Goal: Task Accomplishment & Management: Use online tool/utility

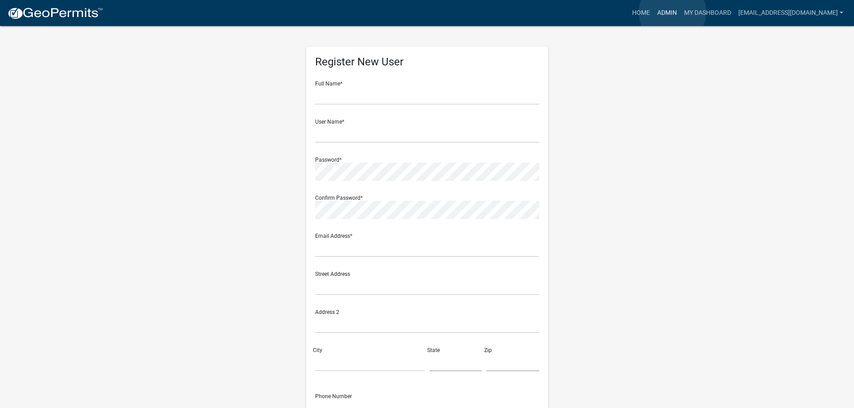
click at [672, 12] on link "Admin" at bounding box center [667, 12] width 27 height 17
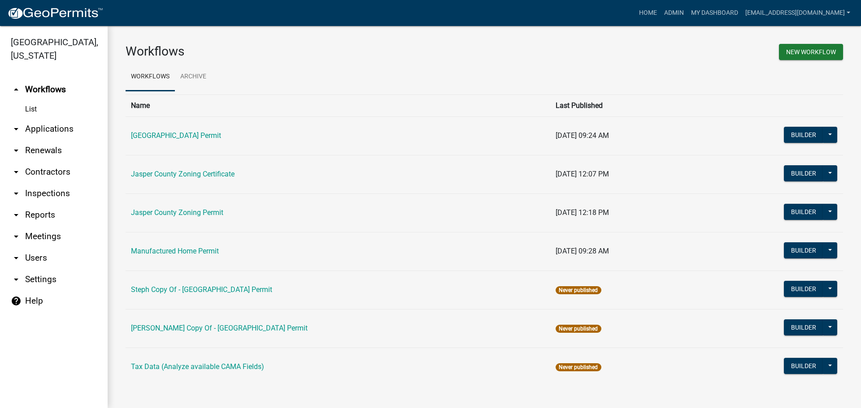
click at [63, 130] on link "arrow_drop_down Applications" at bounding box center [54, 129] width 108 height 22
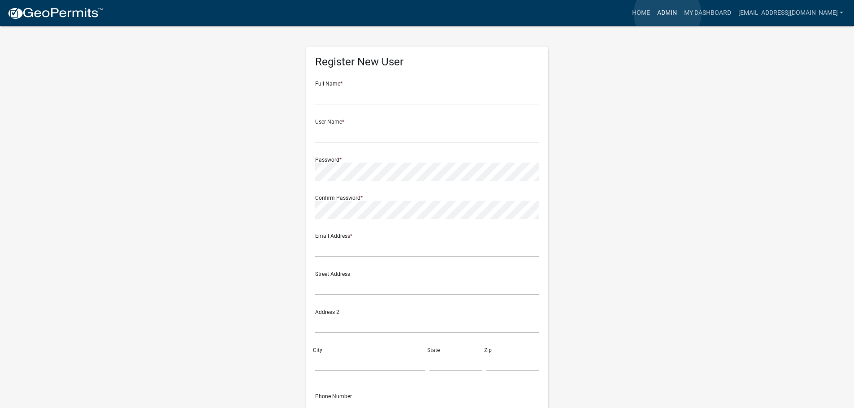
drag, startPoint x: 668, startPoint y: 14, endPoint x: 671, endPoint y: 19, distance: 6.1
click at [668, 14] on link "Admin" at bounding box center [667, 12] width 27 height 17
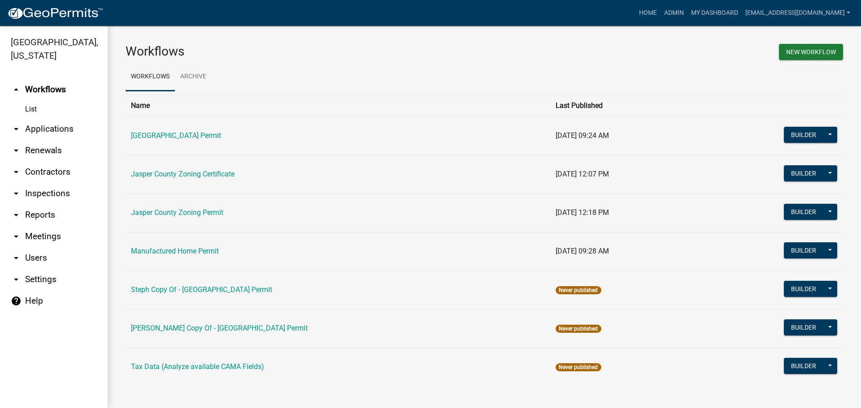
click at [37, 130] on link "arrow_drop_down Applications" at bounding box center [54, 129] width 108 height 22
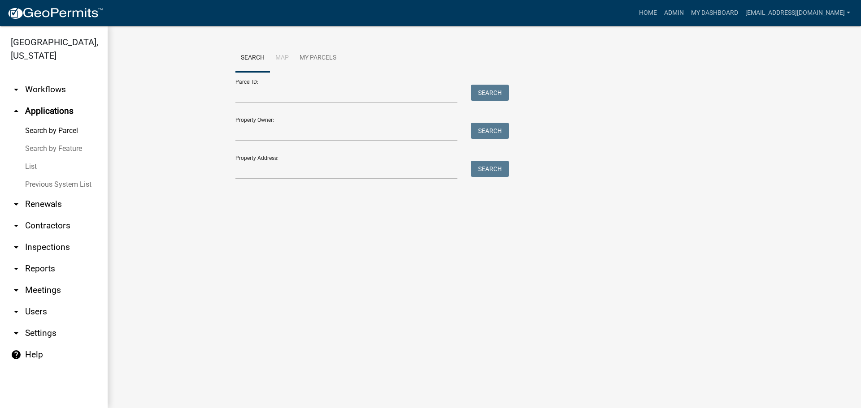
click at [26, 167] on link "List" at bounding box center [54, 167] width 108 height 18
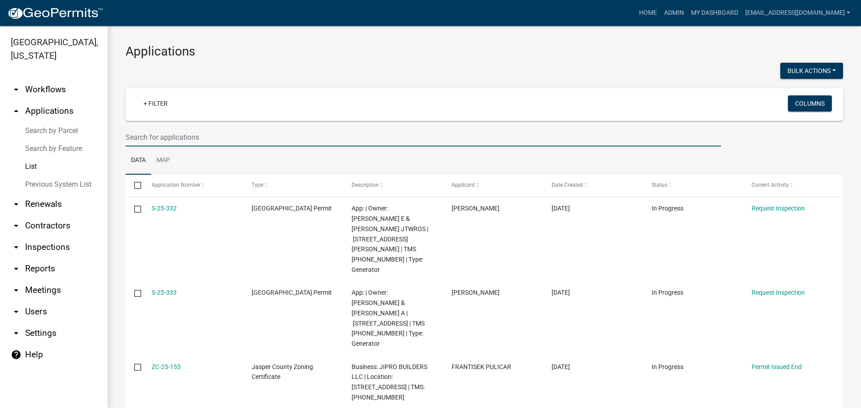
click at [232, 136] on input "text" at bounding box center [423, 137] width 595 height 18
type input "571"
